Goal: Task Accomplishment & Management: Manage account settings

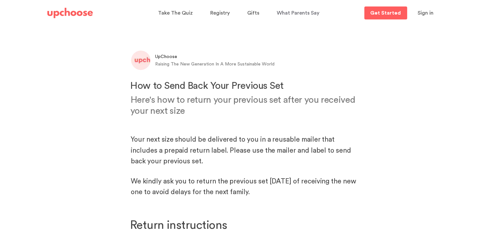
click at [429, 15] on span "Sign in" at bounding box center [426, 12] width 16 height 5
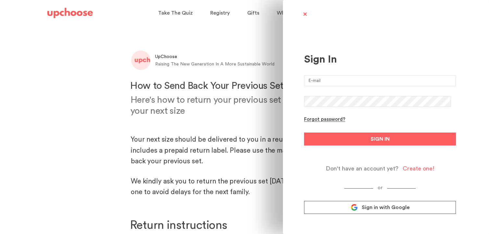
click at [358, 81] on input "email" at bounding box center [380, 80] width 152 height 11
type input "ngozia@gmail.com"
click at [304, 133] on button "SIGN IN" at bounding box center [380, 139] width 152 height 13
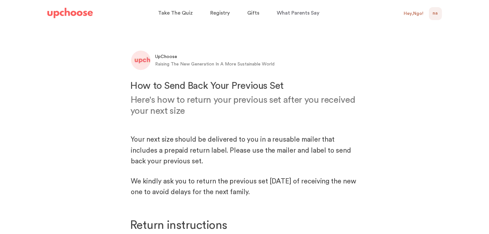
click at [319, 69] on div "UpChoose Raising The New Generation In A More Sustainable World" at bounding box center [244, 58] width 227 height 29
click at [78, 16] on img at bounding box center [69, 13] width 45 height 10
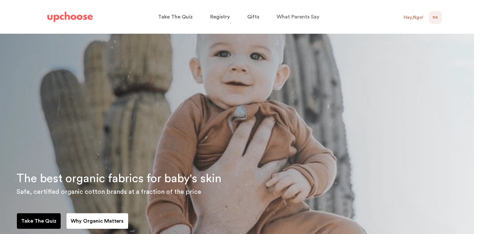
click at [437, 20] on span "NA" at bounding box center [435, 18] width 5 height 8
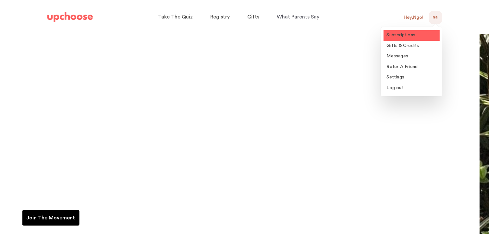
click at [409, 38] on p "Subscriptions" at bounding box center [401, 35] width 29 height 6
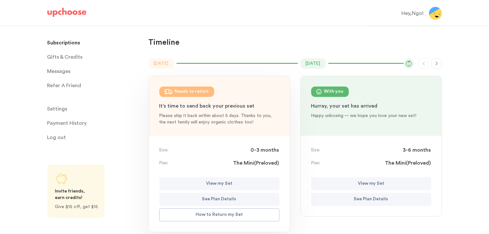
scroll to position [23, 0]
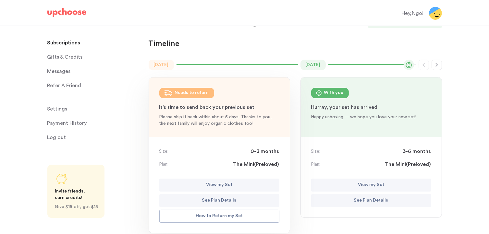
click at [436, 66] on icon "button" at bounding box center [436, 64] width 5 height 5
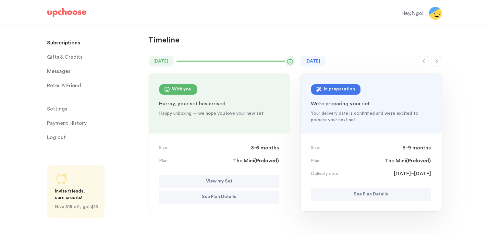
scroll to position [0, 0]
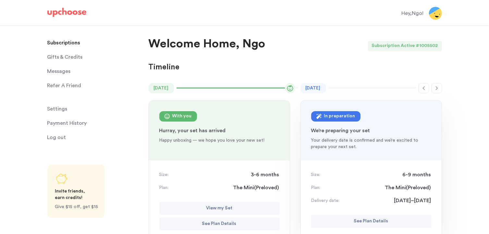
click at [413, 14] on div "Hey, Ngo !" at bounding box center [413, 13] width 22 height 8
click at [432, 16] on img at bounding box center [435, 13] width 13 height 13
click at [60, 107] on span "Settings" at bounding box center [57, 108] width 20 height 13
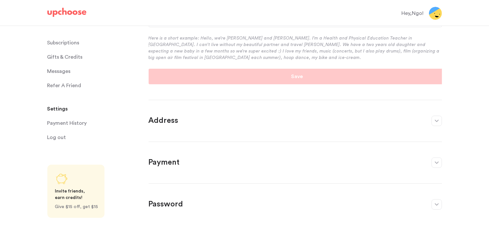
scroll to position [146, 0]
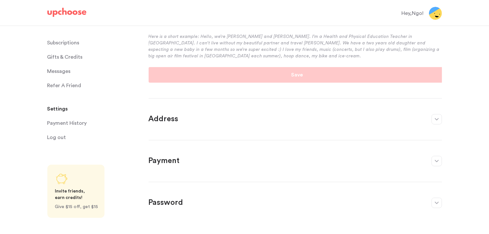
click at [437, 117] on button "button" at bounding box center [436, 119] width 10 height 10
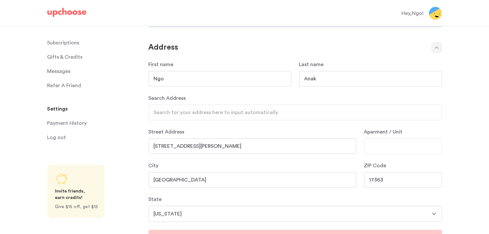
scroll to position [30, 0]
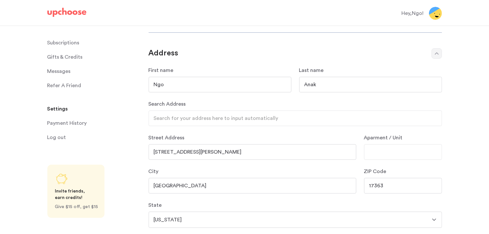
drag, startPoint x: 211, startPoint y: 154, endPoint x: 144, endPoint y: 155, distance: 67.5
click at [144, 155] on div "Subscriptions Subscriptions Gifts & Credits Gifts & Credits Messages Messages R…" at bounding box center [244, 198] width 489 height 404
type input "5450 Arnolds Ct"
type input "Columbia"
type input "21045"
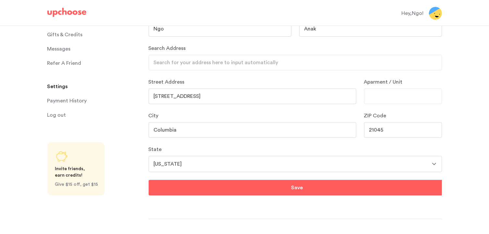
scroll to position [86, 0]
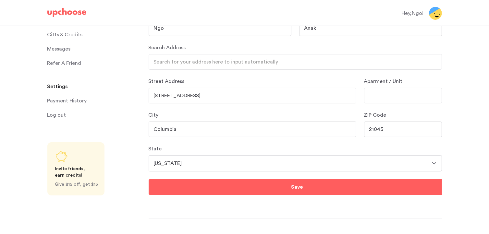
click at [218, 163] on select "Alabama Alaska Arizona Arkansas California Colorado Connecticut Delaware Distri…" at bounding box center [295, 163] width 293 height 16
select select "MD"
click at [149, 155] on select "Alabama Alaska Arizona Arkansas California Colorado Connecticut Delaware Distri…" at bounding box center [295, 163] width 293 height 16
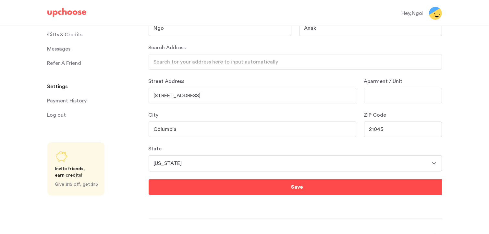
click at [341, 186] on button "Save" at bounding box center [297, 187] width 297 height 16
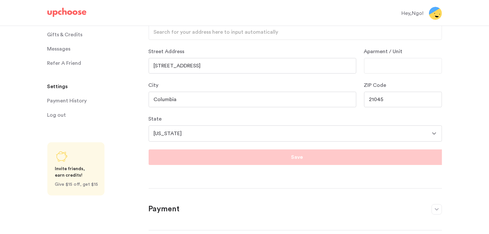
scroll to position [115, 0]
click at [412, 69] on input "Aparment / Unit" at bounding box center [403, 67] width 78 height 16
type input "y"
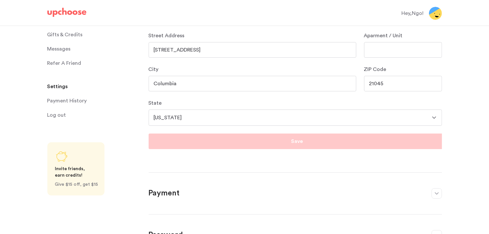
scroll to position [0, 0]
